Goal: Information Seeking & Learning: Learn about a topic

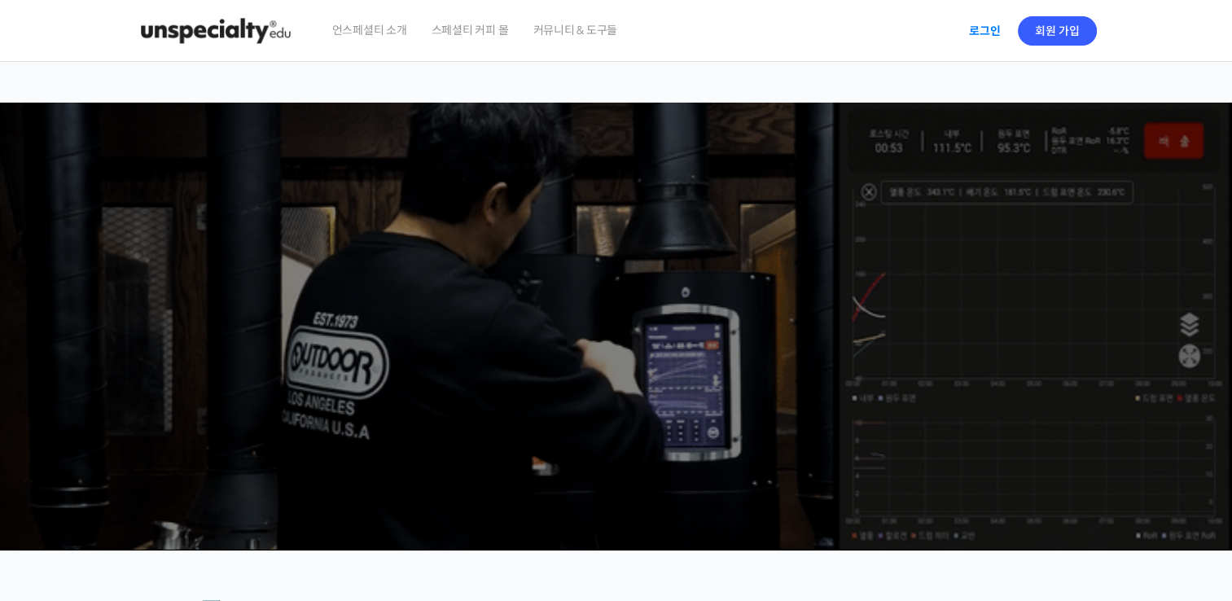
click at [987, 36] on link "로그인" at bounding box center [984, 30] width 51 height 37
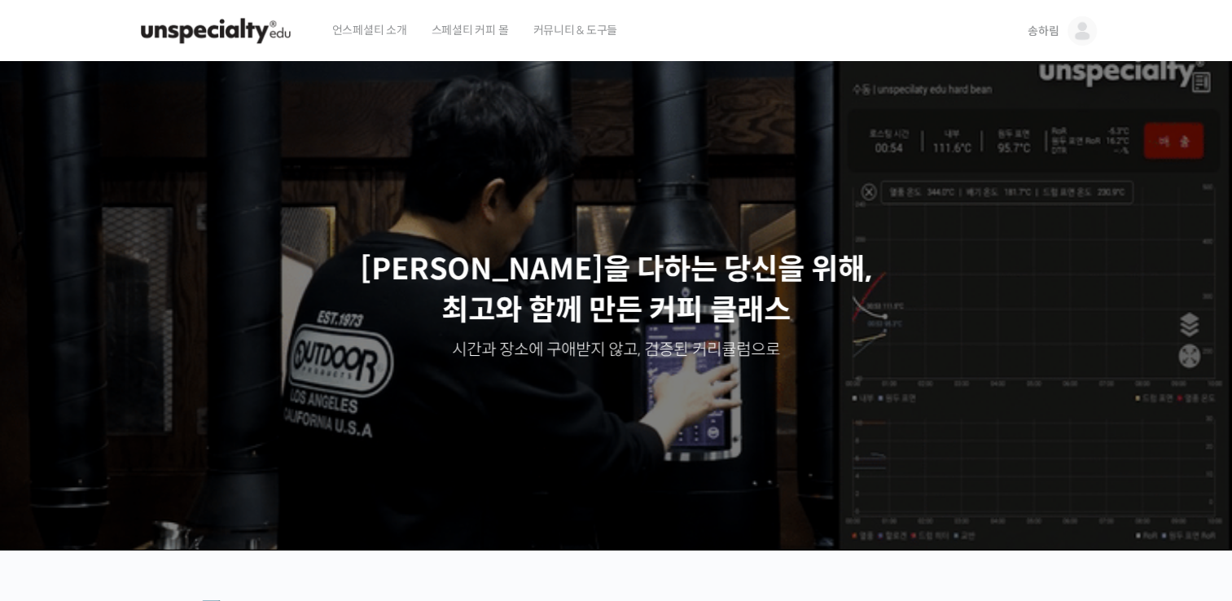
click at [1078, 31] on img at bounding box center [1082, 30] width 29 height 29
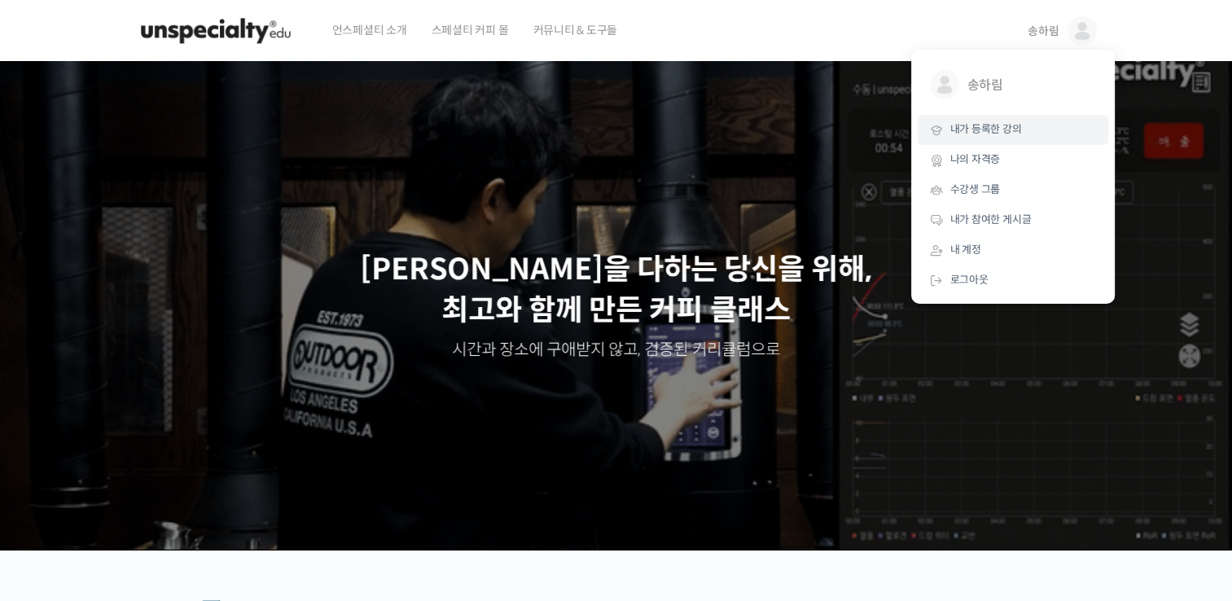
click at [1027, 134] on link "내가 등록한 강의" at bounding box center [1013, 130] width 191 height 30
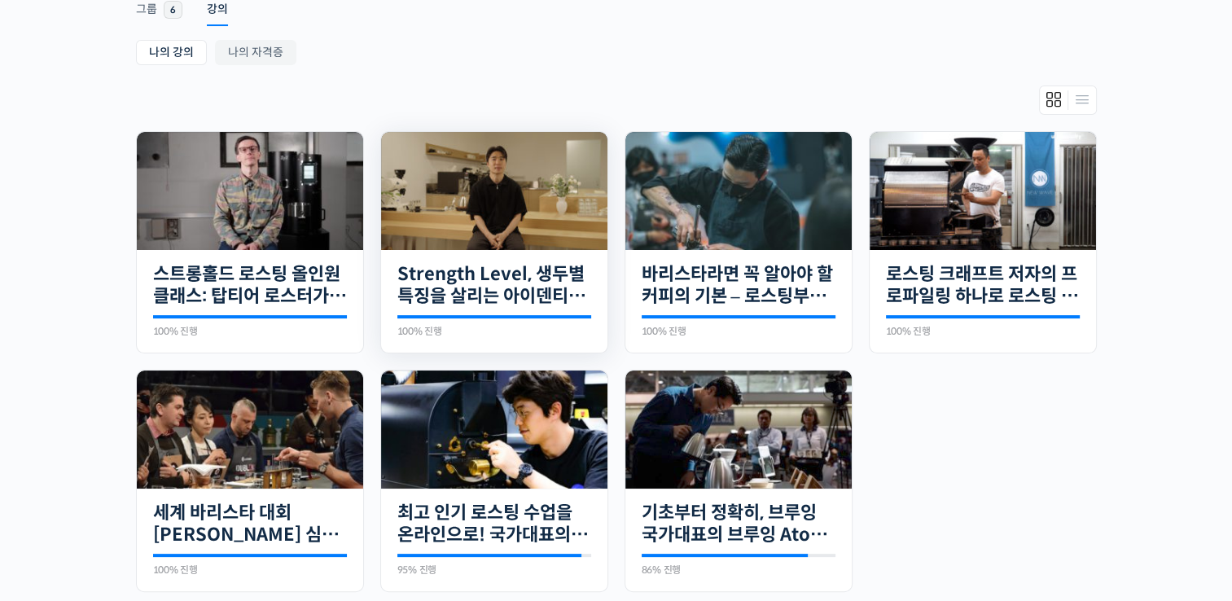
scroll to position [326, 0]
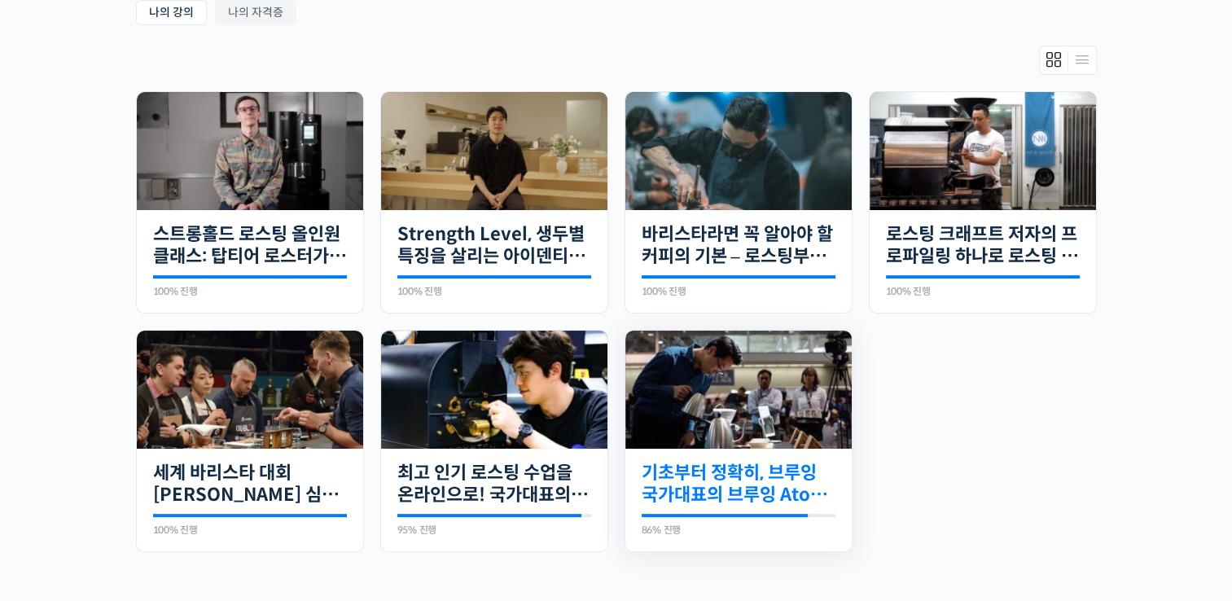
click at [787, 480] on link "기초부터 정확히, 브루잉 국가대표의 브루잉 AtoZ 클래스" at bounding box center [739, 484] width 194 height 45
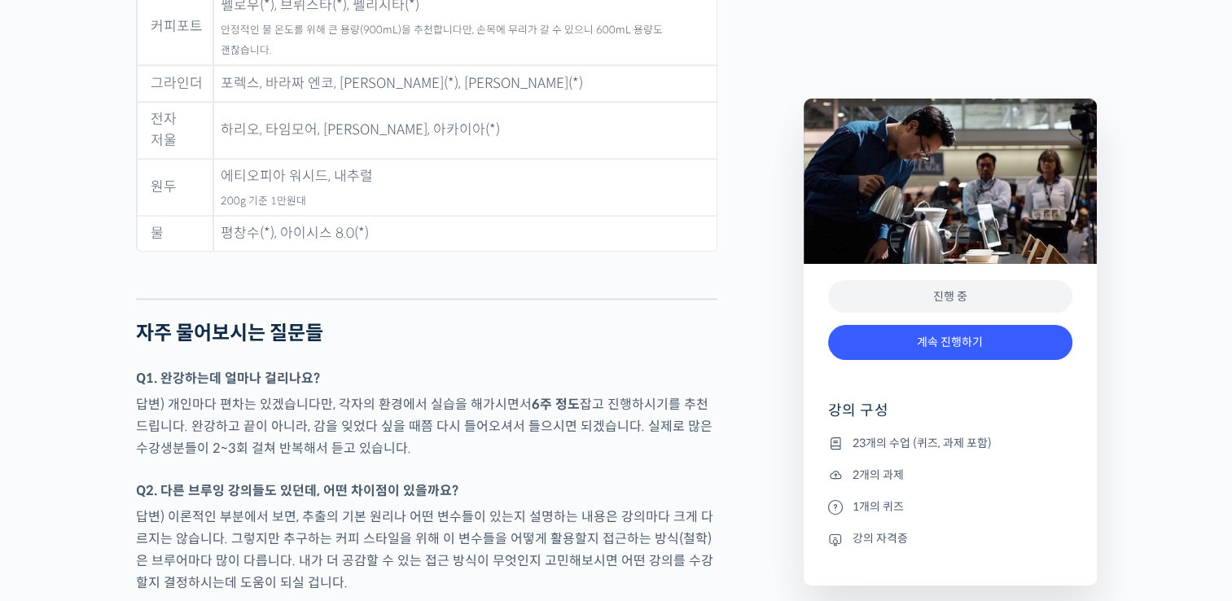
scroll to position [8713, 0]
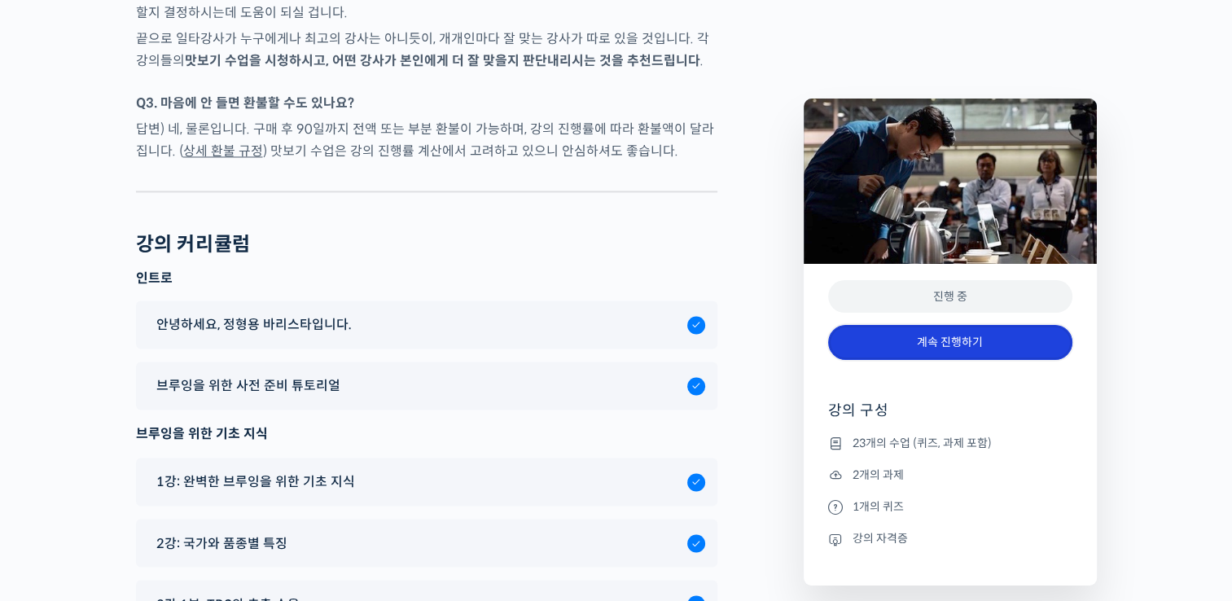
click at [944, 331] on link "계속 진행하기" at bounding box center [950, 342] width 244 height 35
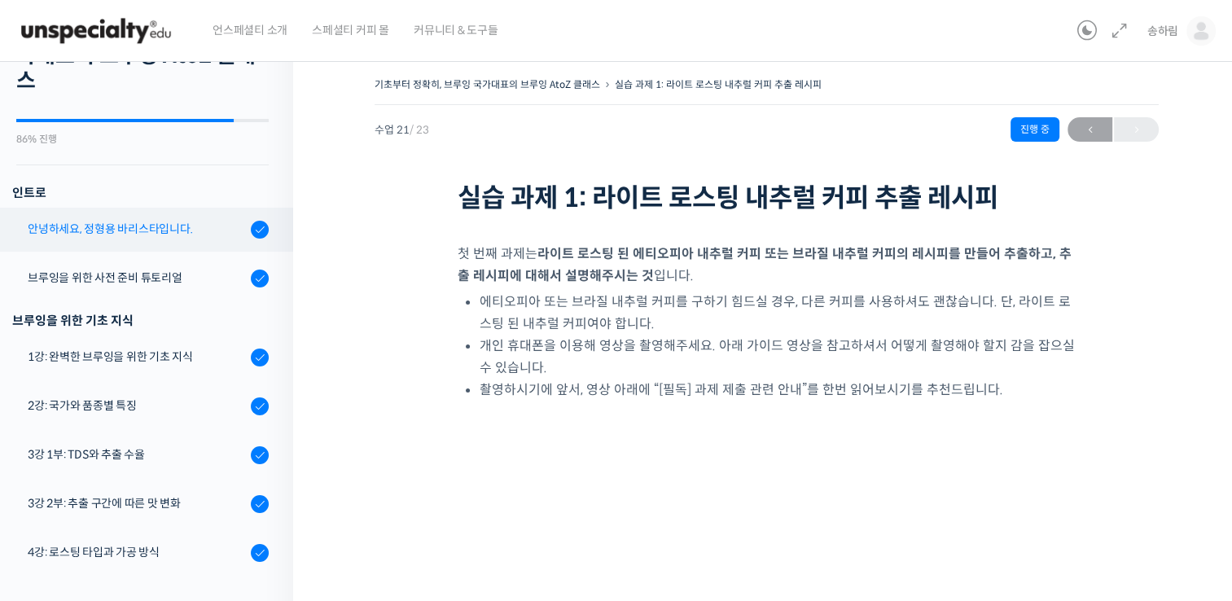
scroll to position [163, 0]
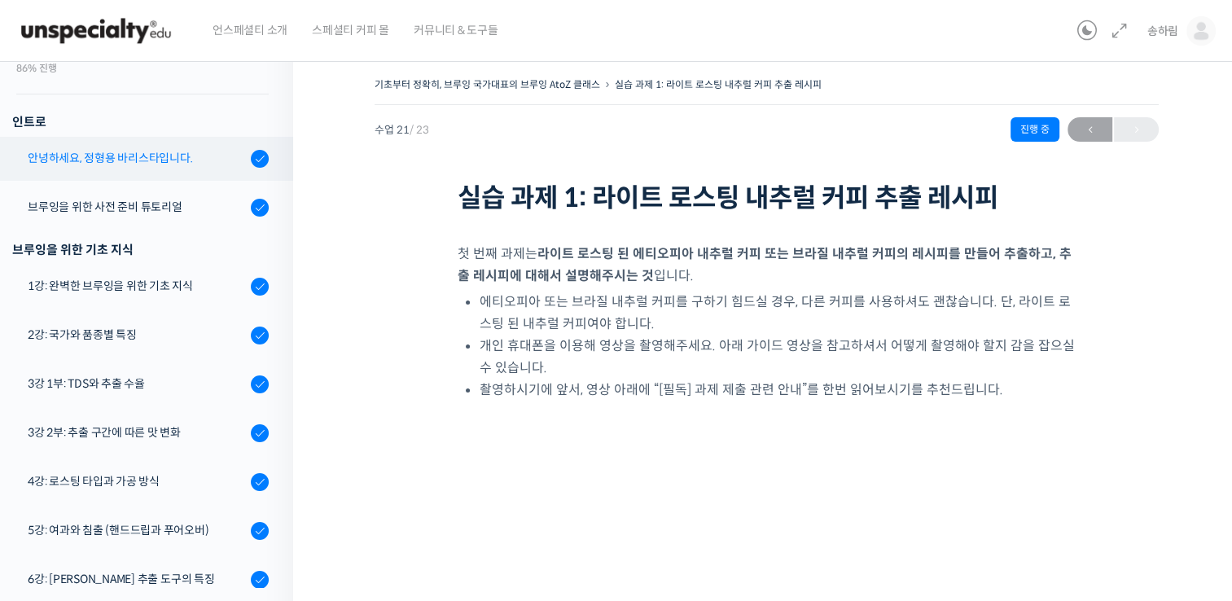
click at [147, 304] on link "1강: 완벽한 브루잉을 위한 기초 지식" at bounding box center [142, 287] width 301 height 44
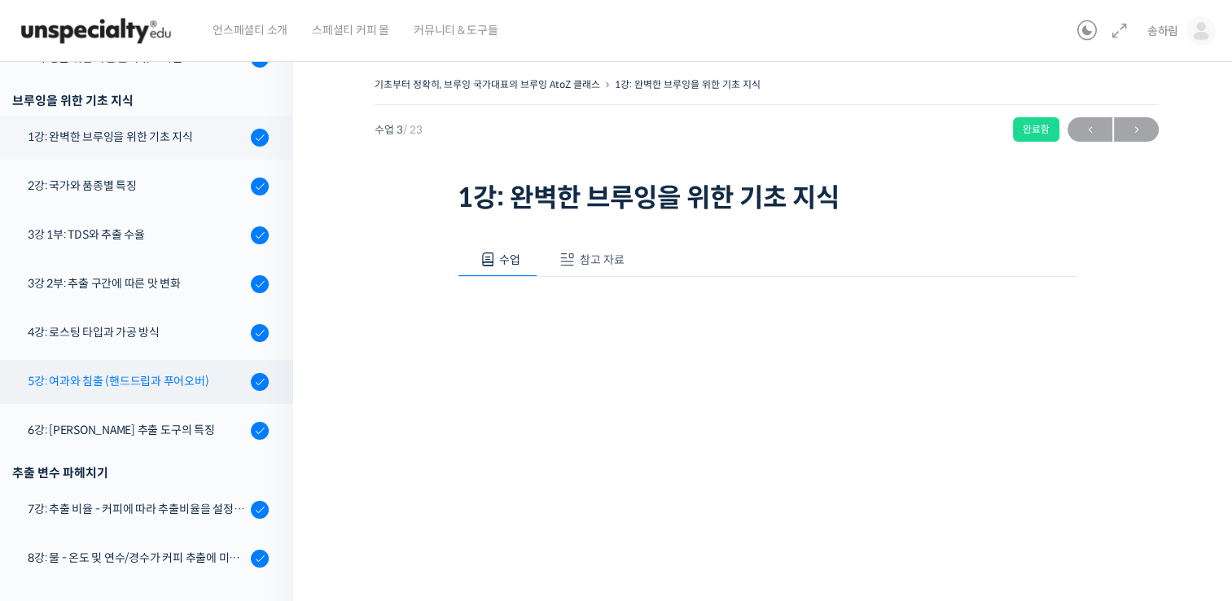
scroll to position [335, 0]
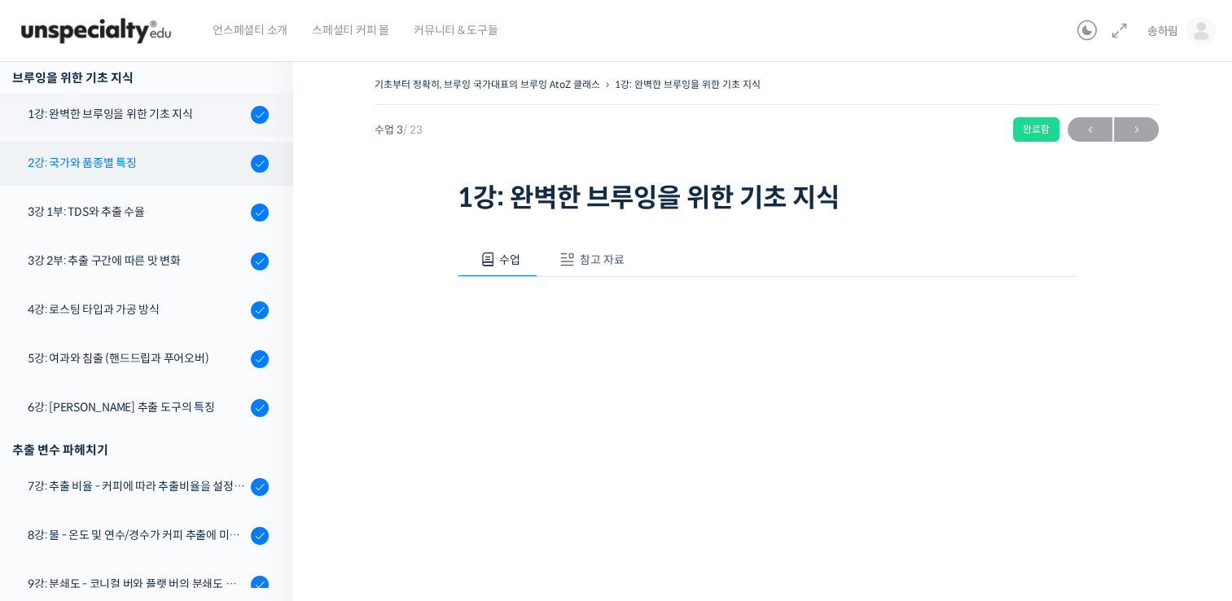
click at [153, 181] on link "2강: 국가와 품종별 특징" at bounding box center [142, 164] width 301 height 44
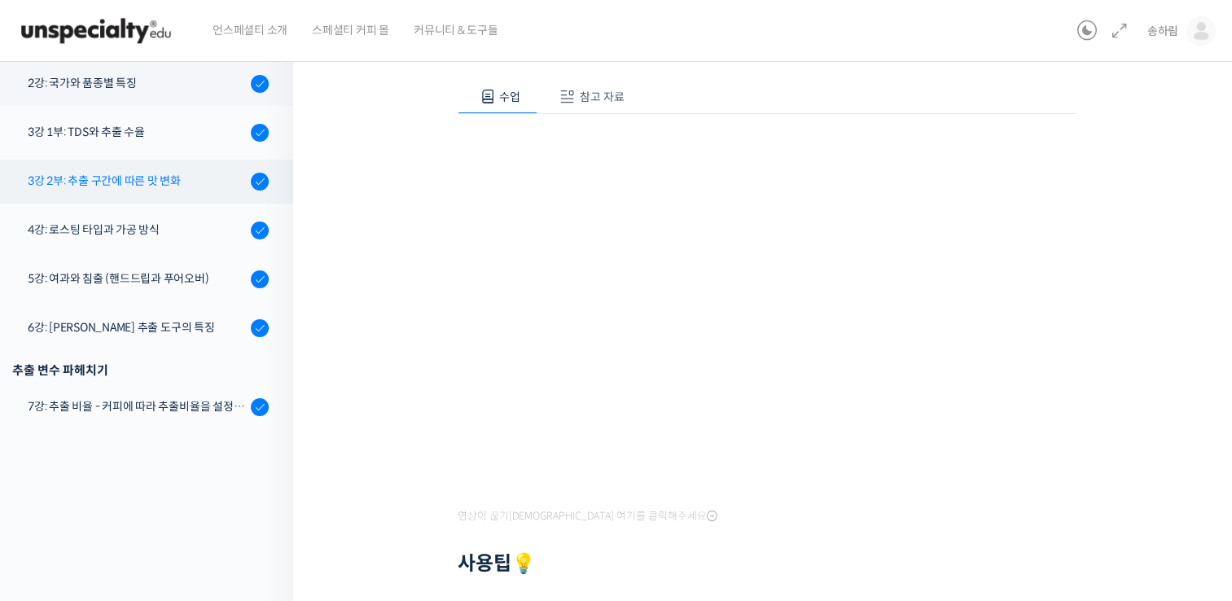
scroll to position [251, 0]
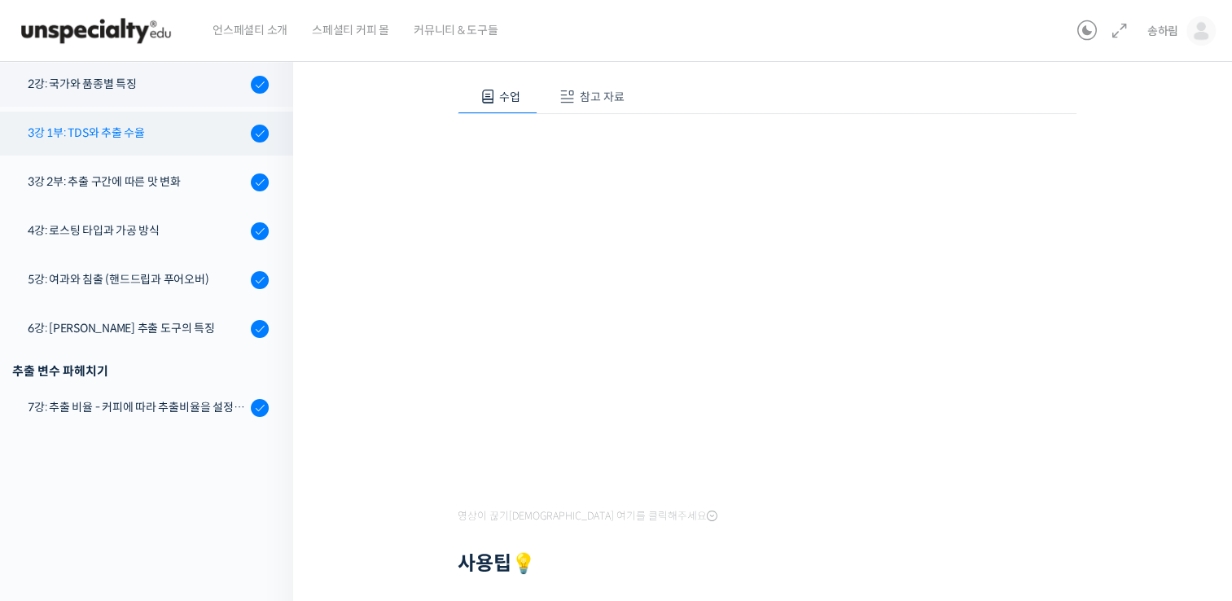
click at [129, 143] on link "3강 1부: TDS와 추출 수율" at bounding box center [142, 134] width 301 height 44
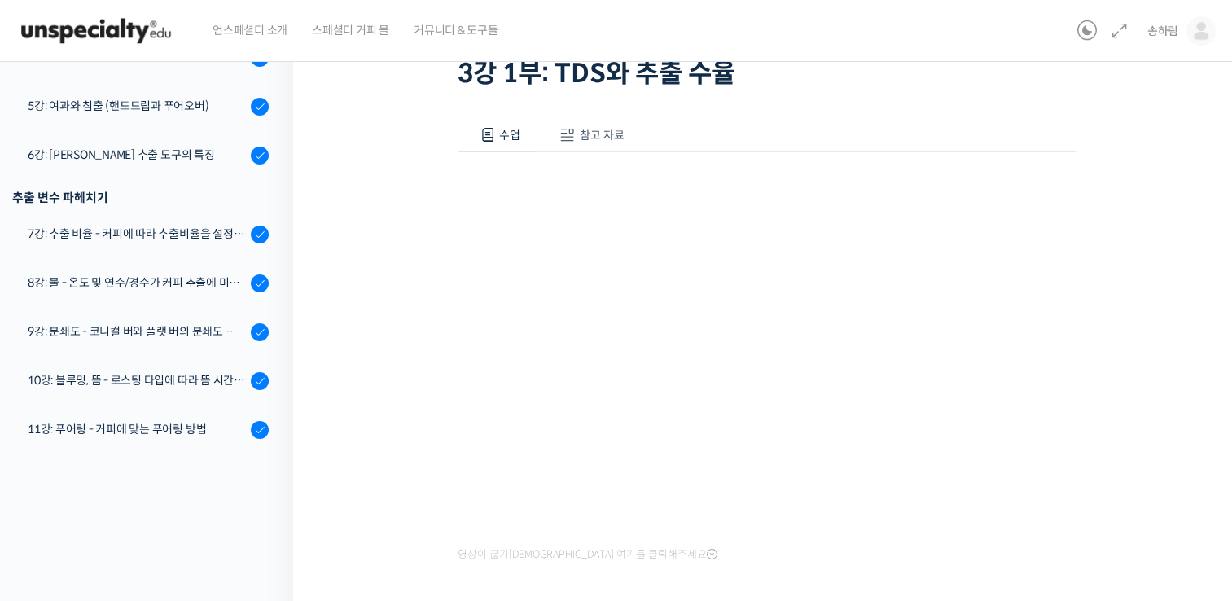
scroll to position [163, 0]
